Goal: Information Seeking & Learning: Check status

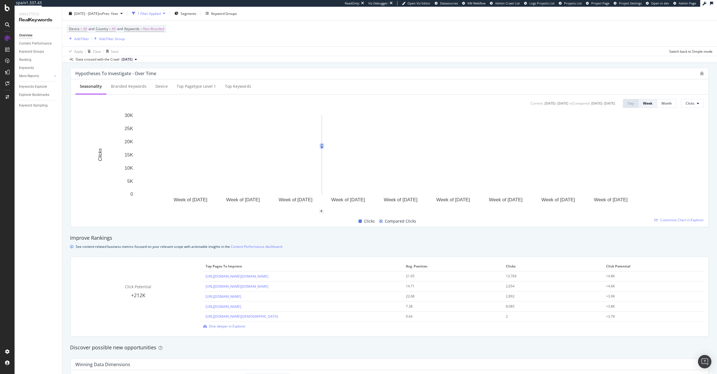
scroll to position [342, 0]
